Goal: Transaction & Acquisition: Obtain resource

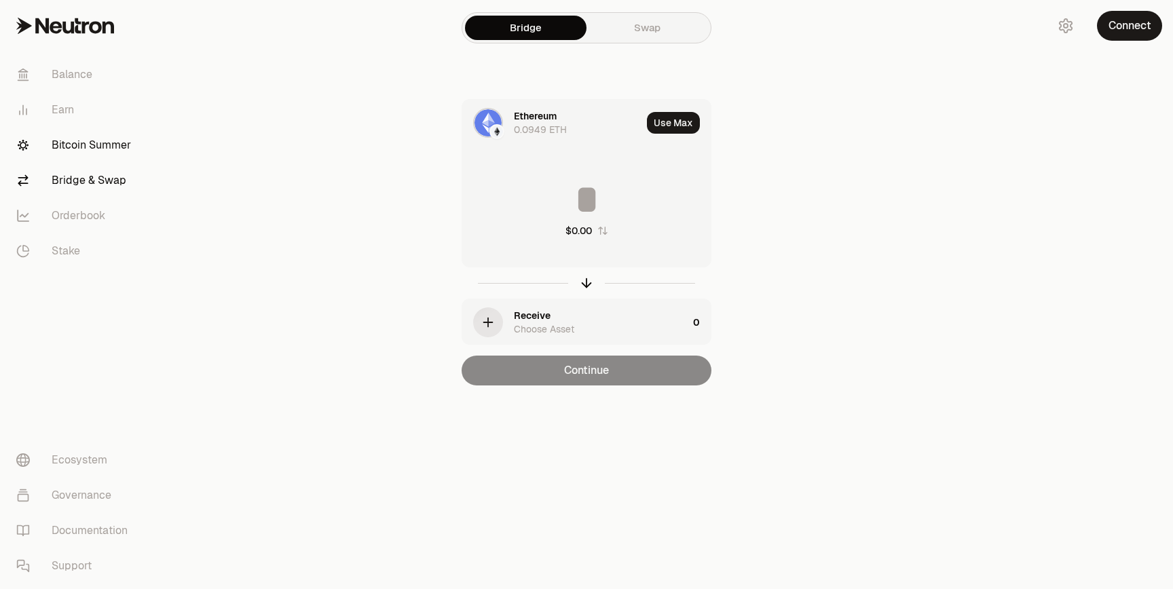
click at [50, 153] on link "Bitcoin Summer" at bounding box center [75, 145] width 141 height 35
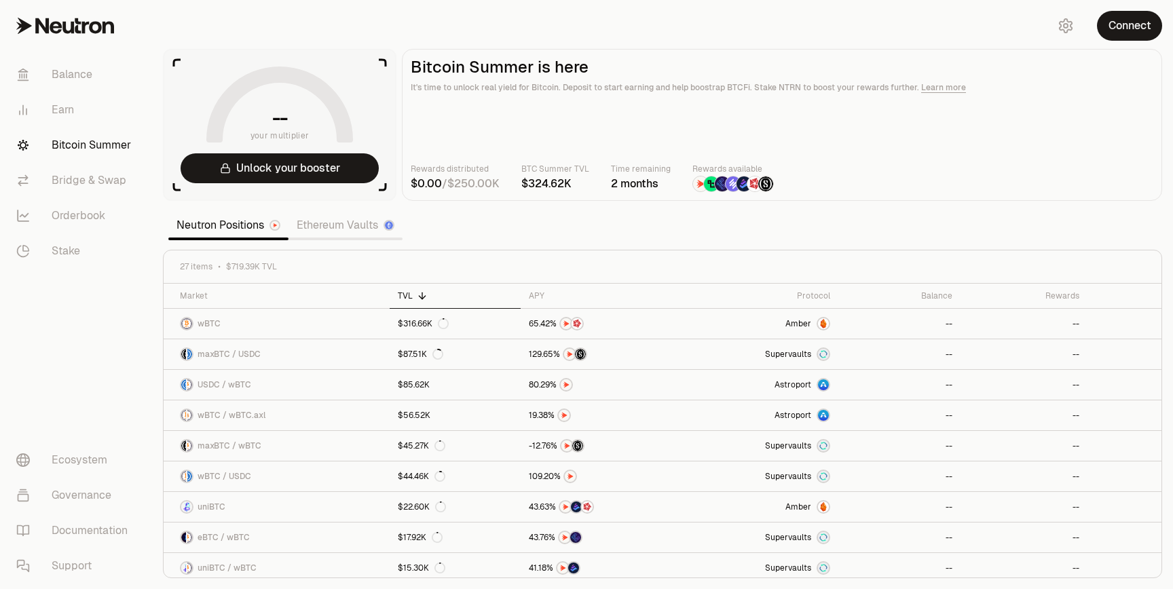
click at [325, 236] on link "Ethereum Vaults" at bounding box center [346, 225] width 114 height 27
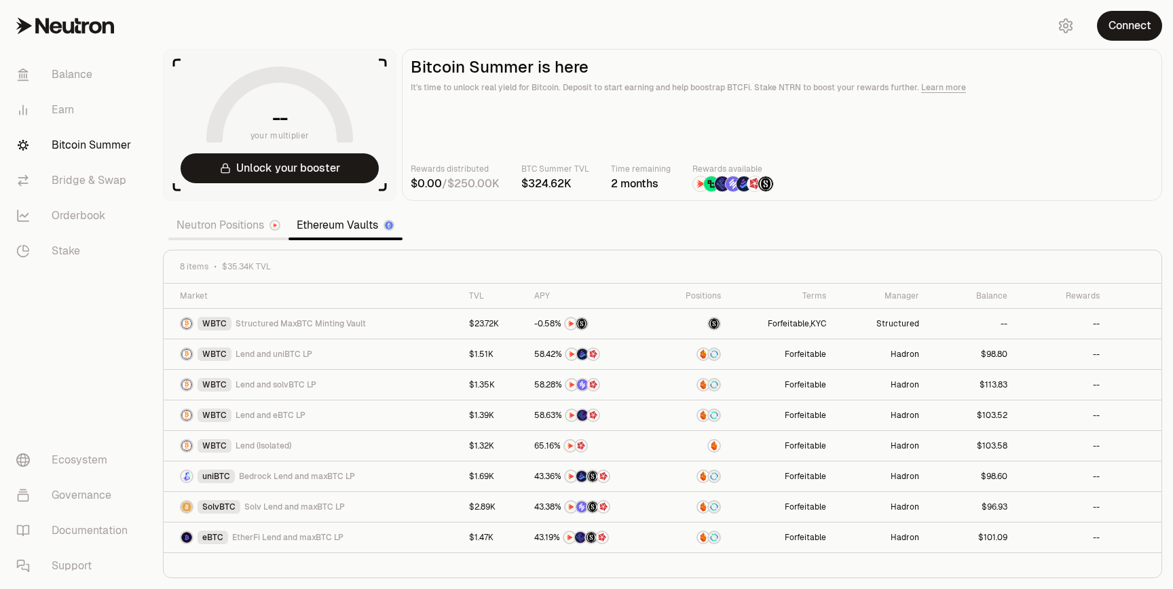
click at [241, 232] on link "Neutron Positions" at bounding box center [228, 225] width 120 height 27
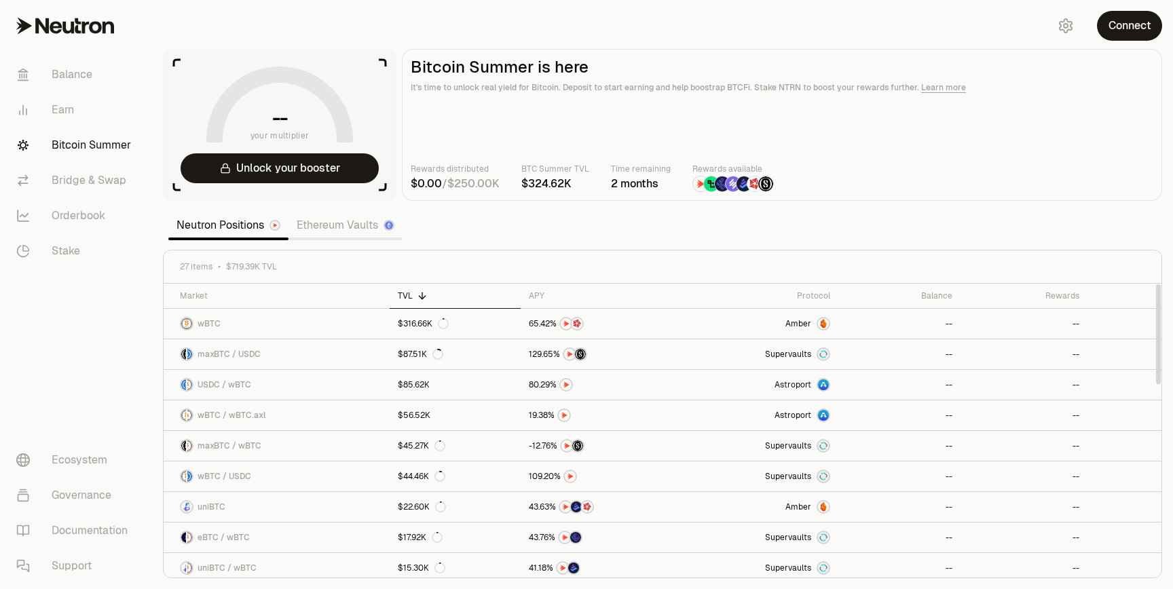
click at [117, 346] on nav "Balance Earn Bitcoin Summer Bridge & Swap Orderbook Stake Ecosystem Governance …" at bounding box center [76, 321] width 152 height 538
click at [863, 113] on main "Bitcoin Summer is here It's time to unlock real yield for Bitcoin. Deposit to s…" at bounding box center [782, 125] width 760 height 152
click at [1122, 26] on button "Connect" at bounding box center [1129, 26] width 65 height 30
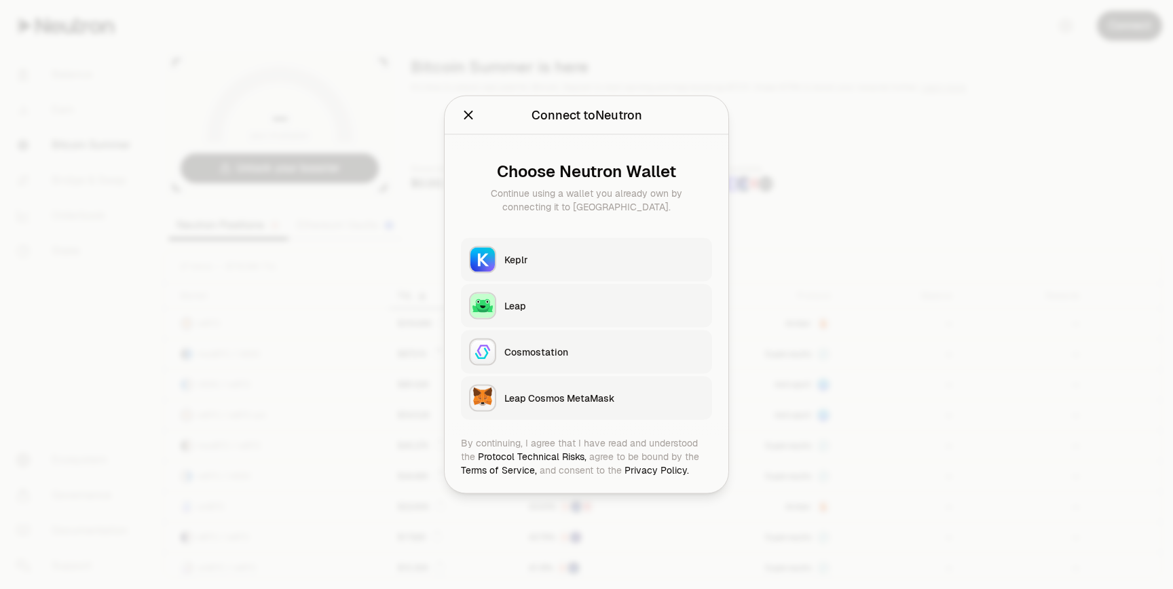
click at [543, 265] on div "Keplr" at bounding box center [604, 260] width 200 height 14
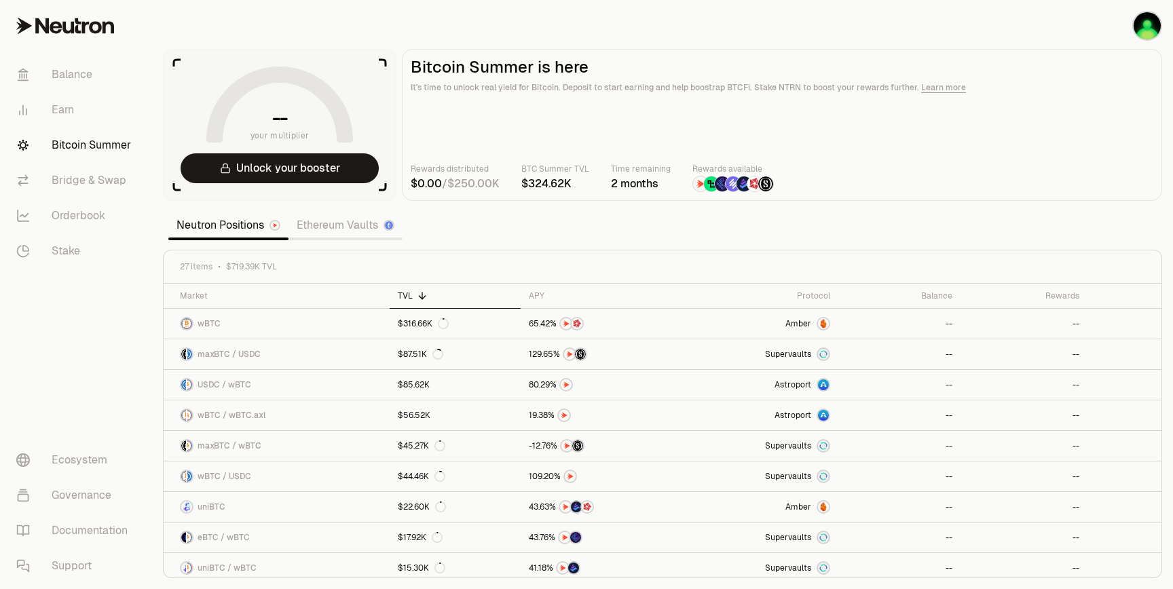
click at [341, 235] on link "Ethereum Vaults" at bounding box center [346, 225] width 114 height 27
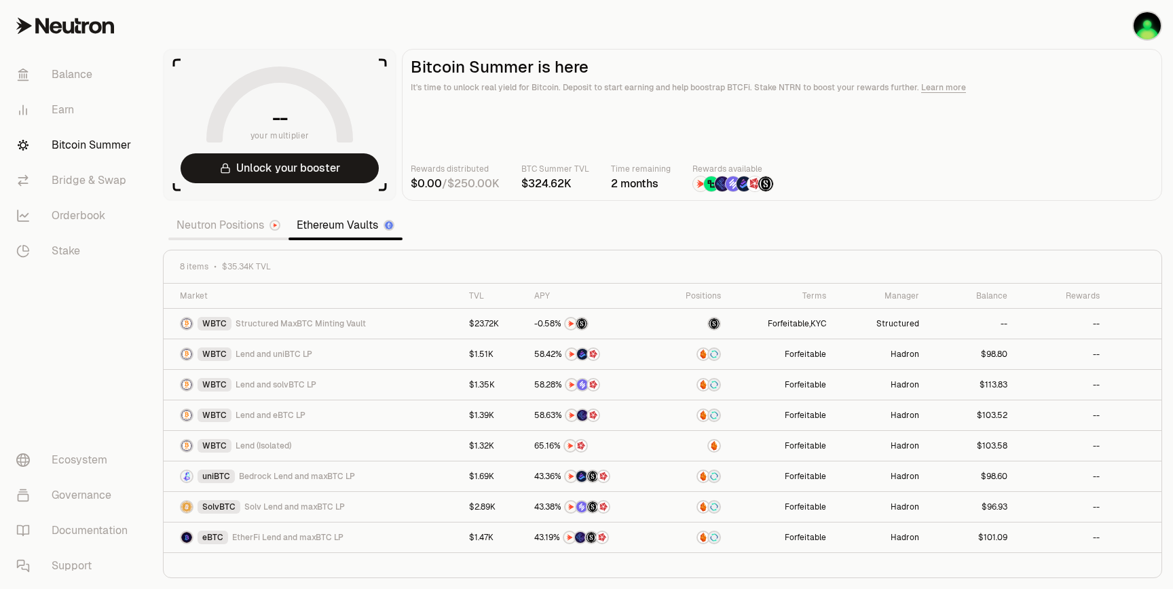
click at [251, 223] on link "Neutron Positions" at bounding box center [228, 225] width 120 height 27
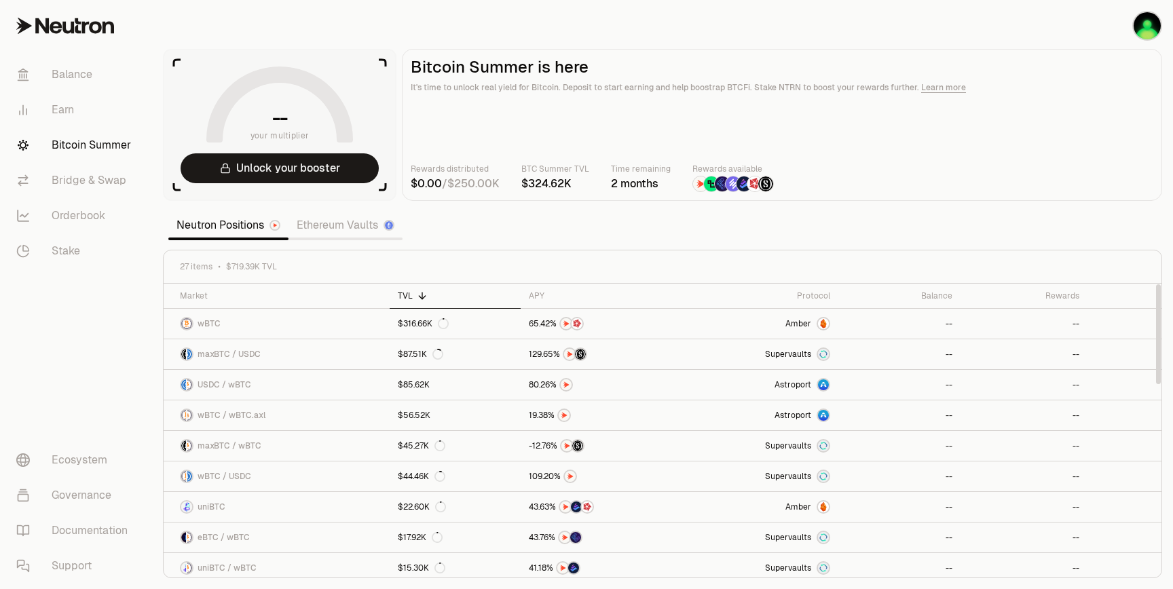
click at [360, 223] on link "Ethereum Vaults" at bounding box center [346, 225] width 114 height 27
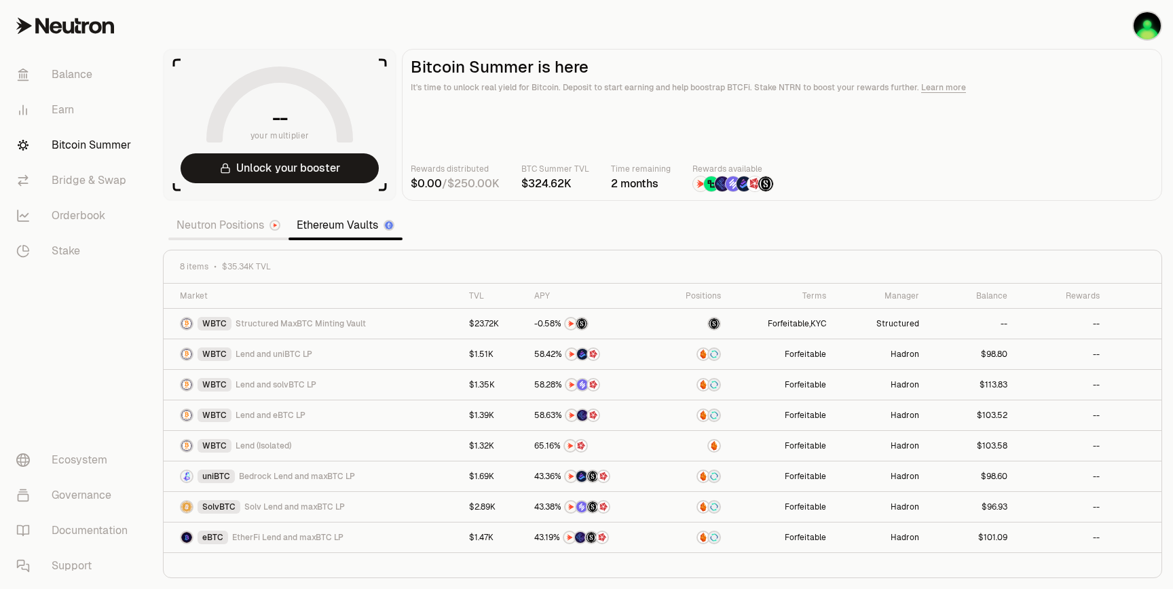
click at [251, 228] on link "Neutron Positions" at bounding box center [228, 225] width 120 height 27
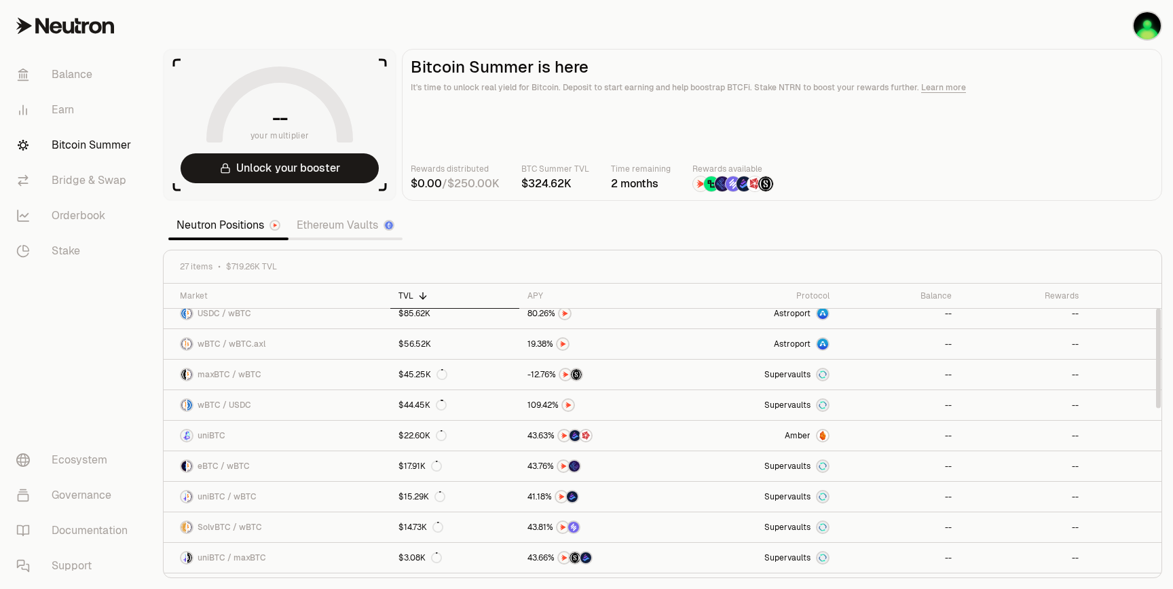
scroll to position [68, 0]
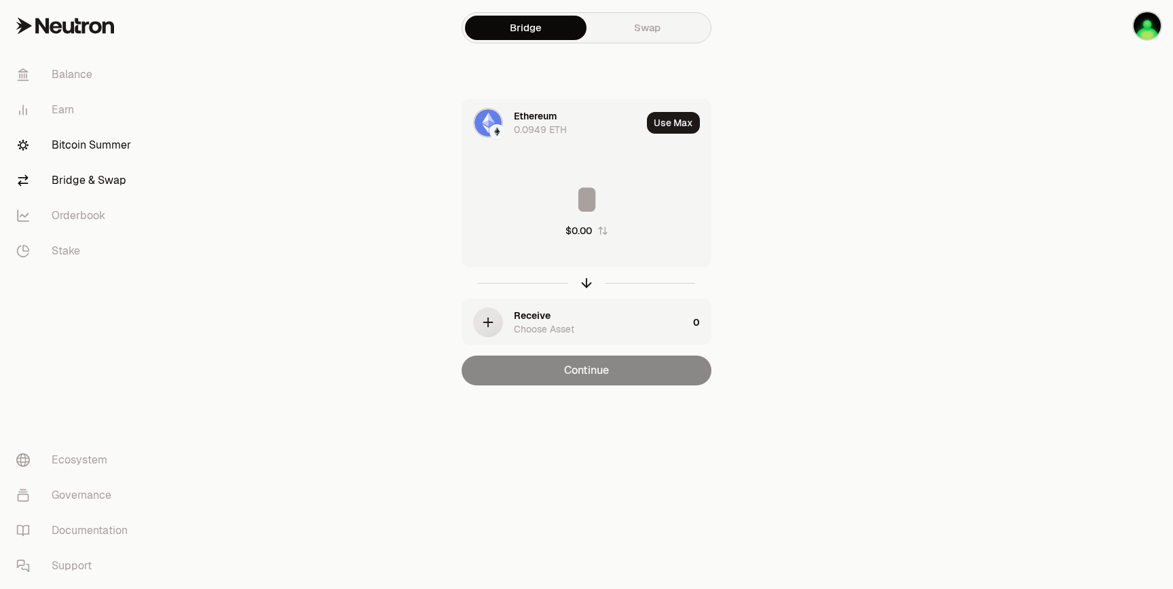
click at [65, 150] on link "Bitcoin Summer" at bounding box center [75, 145] width 141 height 35
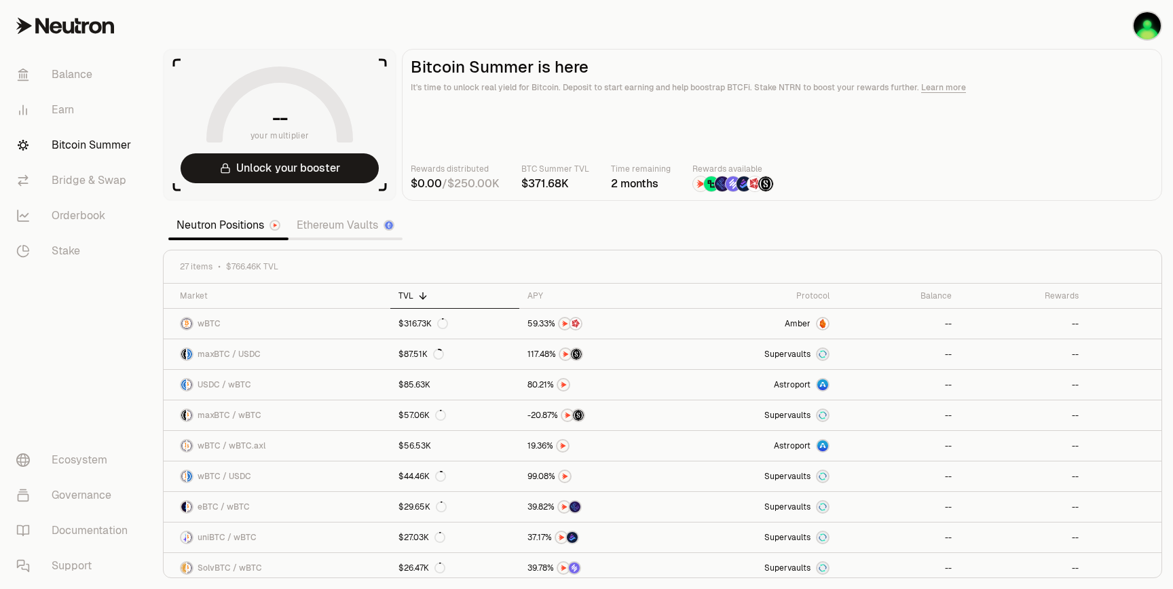
click at [349, 227] on link "Ethereum Vaults" at bounding box center [346, 225] width 114 height 27
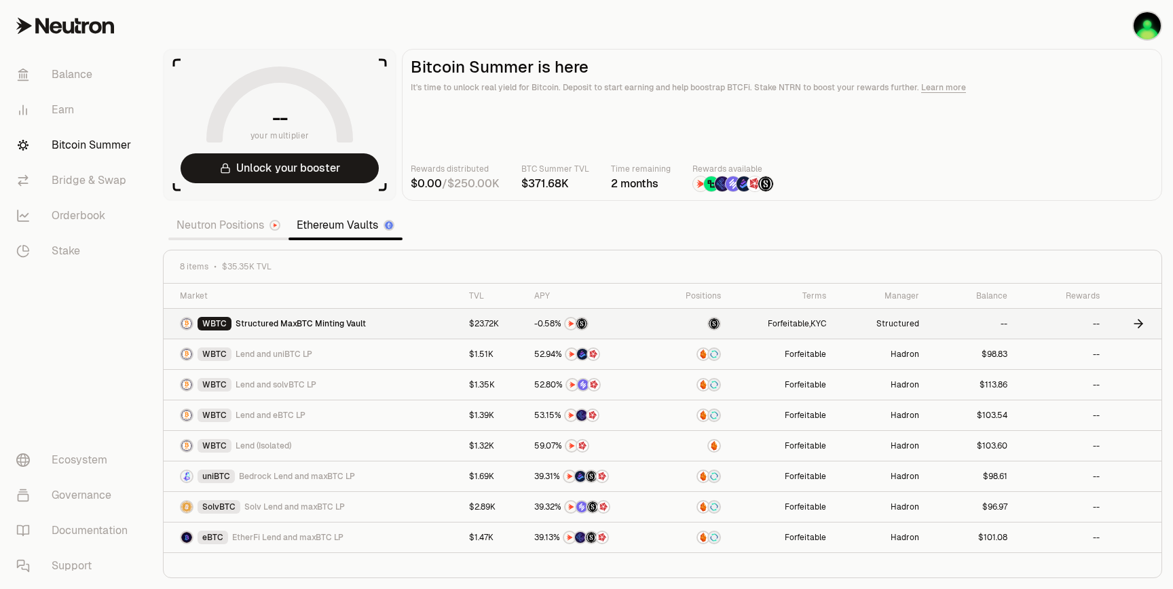
click at [334, 321] on span "Structured MaxBTC Minting Vault" at bounding box center [301, 323] width 130 height 11
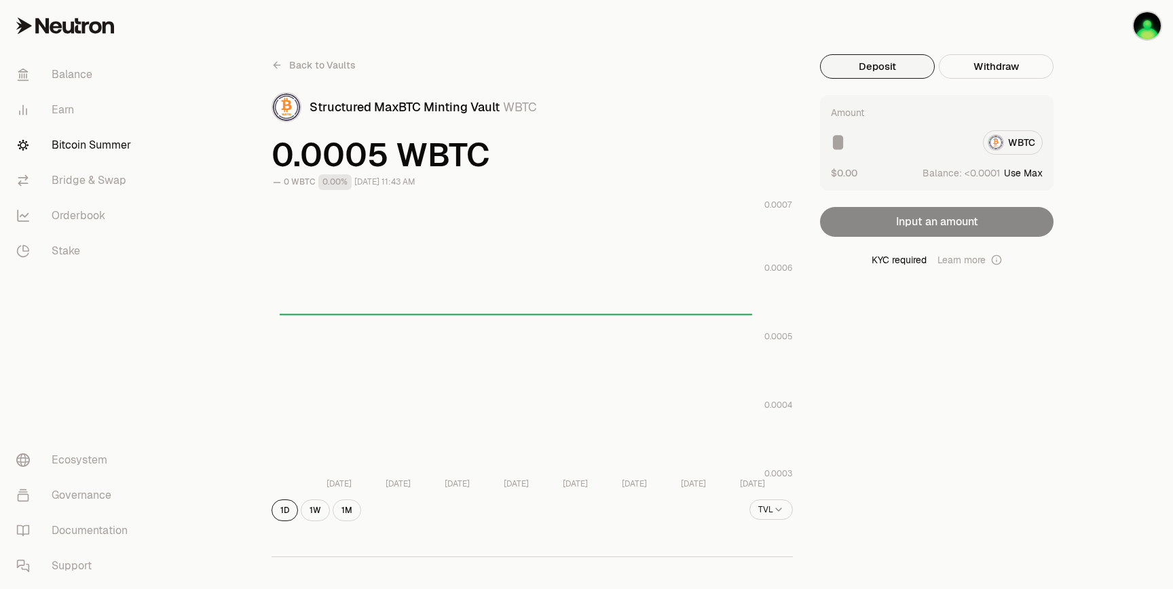
click at [275, 67] on icon at bounding box center [275, 65] width 3 height 6
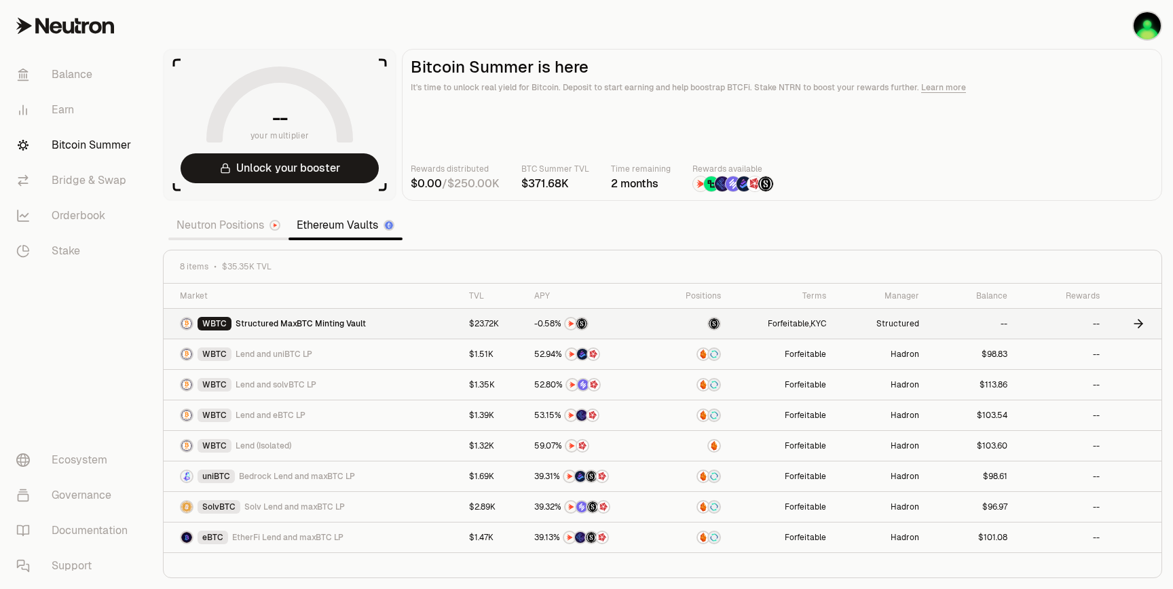
click at [433, 325] on link "WBTC Structured MaxBTC Minting Vault" at bounding box center [312, 324] width 297 height 30
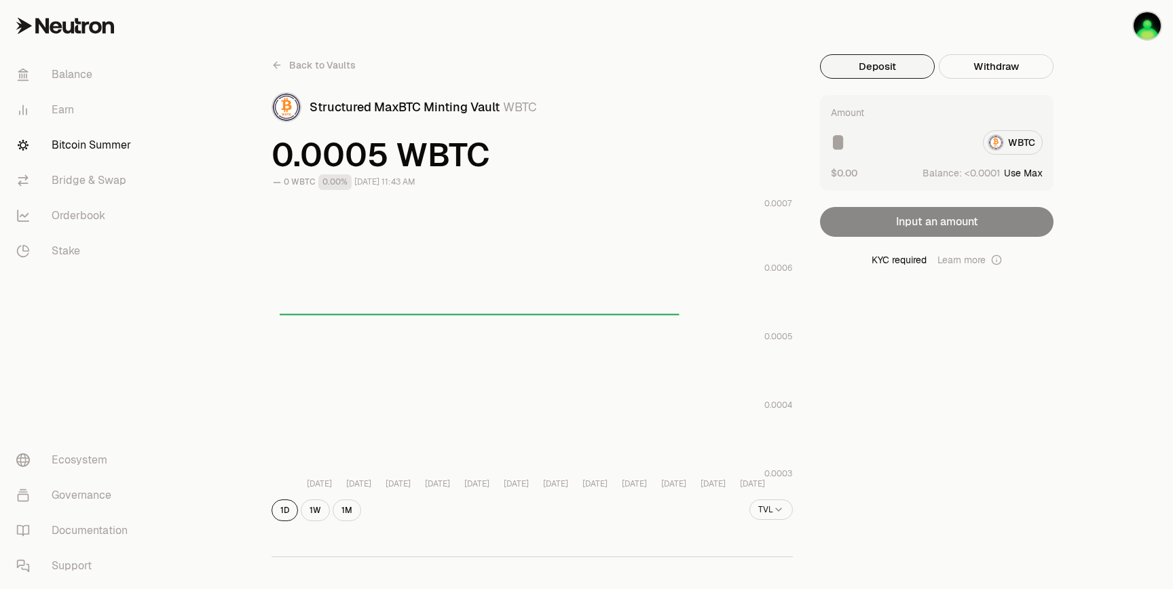
click at [963, 251] on div "Amount WBTC $0.00 Balance: Use Max Input an amount KYC required Learn more" at bounding box center [937, 181] width 234 height 172
click at [970, 259] on link "Learn more" at bounding box center [970, 260] width 65 height 14
click at [881, 263] on div "KYC required Learn more" at bounding box center [937, 260] width 234 height 14
click at [906, 143] on input at bounding box center [901, 142] width 141 height 24
click at [1022, 167] on button "Use Max" at bounding box center [1023, 173] width 39 height 14
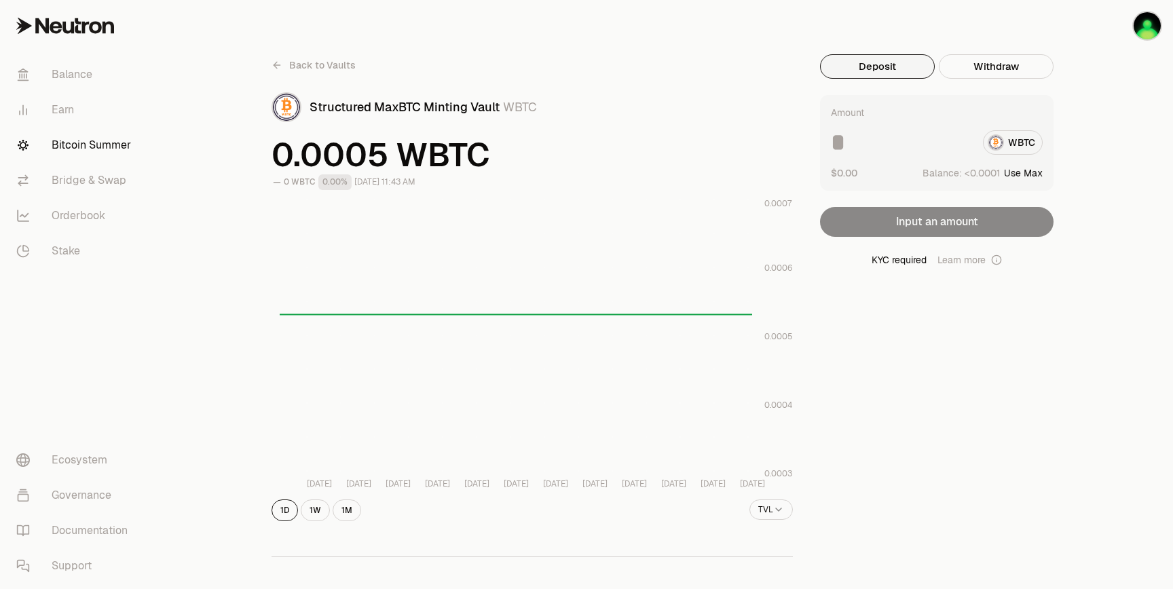
type input "**********"
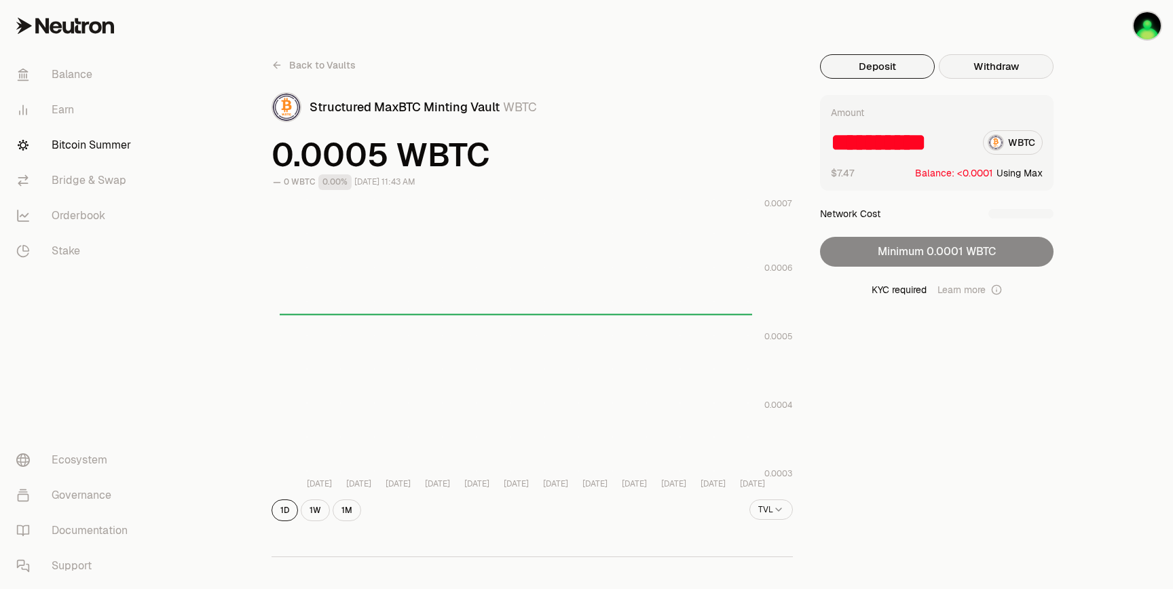
click at [959, 69] on button "Withdraw" at bounding box center [996, 66] width 115 height 24
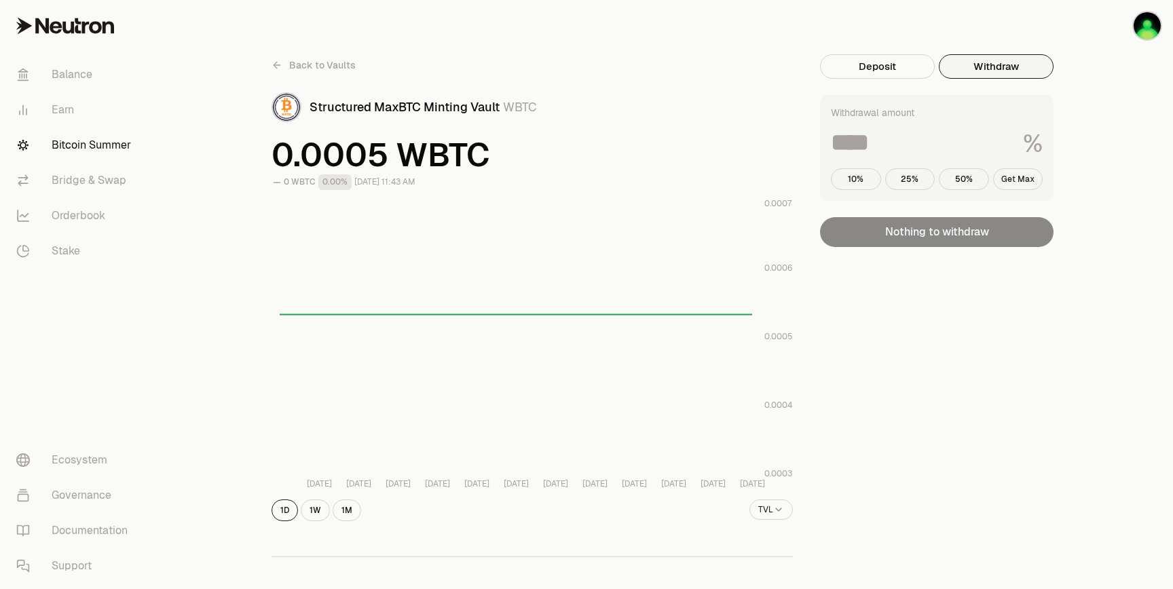
click at [1018, 185] on button "Get Max" at bounding box center [1018, 179] width 50 height 22
type input "***"
click at [924, 69] on button "Deposit" at bounding box center [877, 66] width 115 height 24
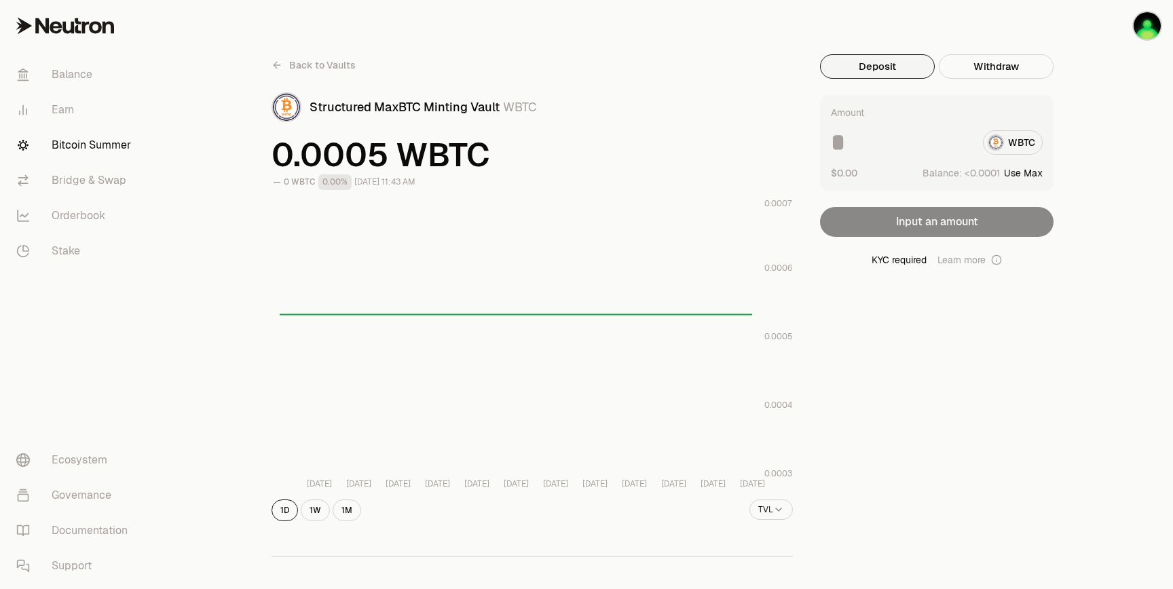
click at [273, 65] on icon at bounding box center [277, 65] width 11 height 11
